Goal: Information Seeking & Learning: Find specific fact

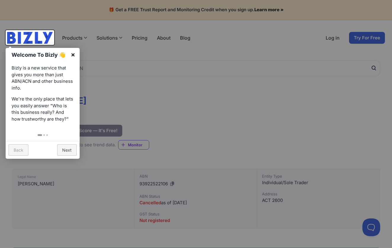
click at [72, 55] on link "×" at bounding box center [72, 54] width 13 height 13
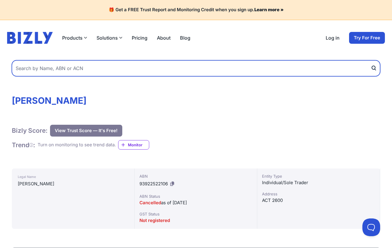
click at [69, 64] on input "text" at bounding box center [196, 68] width 368 height 16
type input "Campbell Waldron-Smith"
click at [375, 68] on button "submit" at bounding box center [375, 68] width 9 height 16
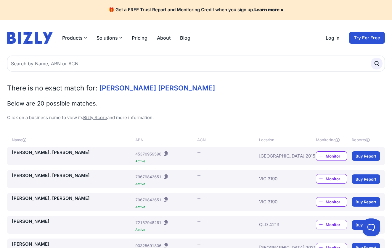
click at [81, 153] on link "[PERSON_NAME], [PERSON_NAME]" at bounding box center [72, 153] width 121 height 7
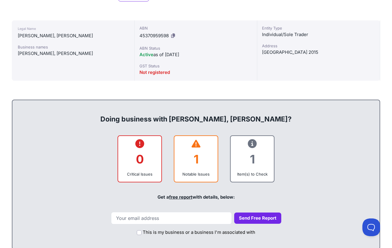
scroll to position [149, 0]
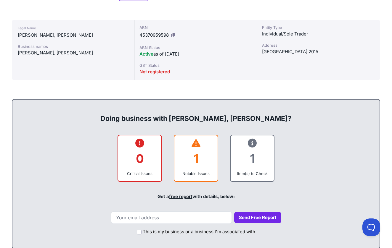
click at [199, 151] on div "1" at bounding box center [196, 159] width 34 height 24
click at [196, 171] on div "Notable Issues" at bounding box center [196, 174] width 34 height 6
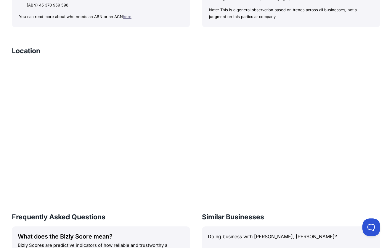
scroll to position [602, 0]
